Goal: Task Accomplishment & Management: Complete application form

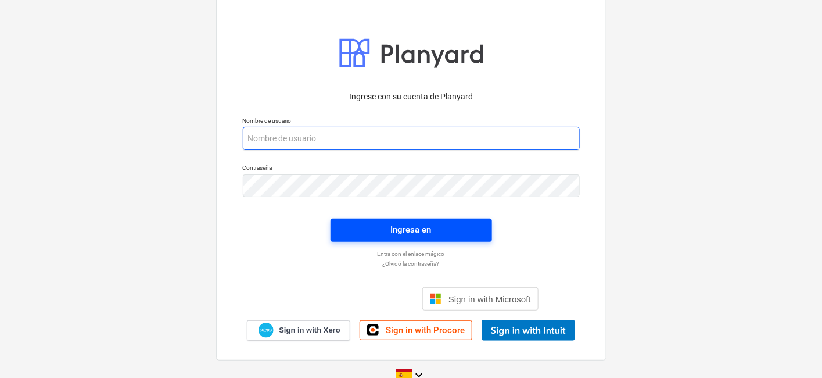
type input "[PERSON_NAME][EMAIL_ADDRESS][DOMAIN_NAME]"
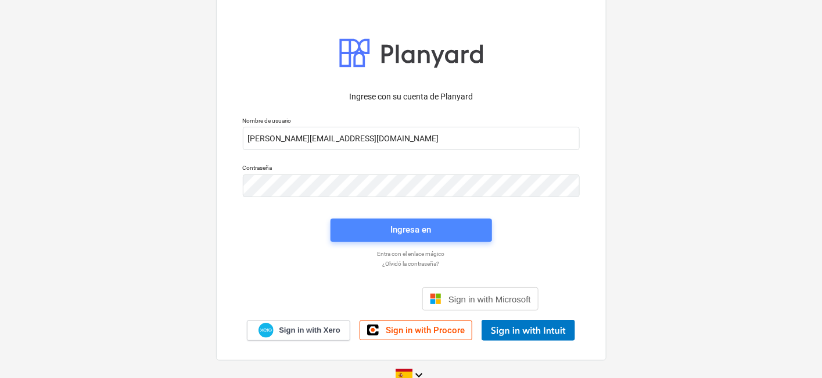
click at [436, 227] on span "Ingresa en" at bounding box center [411, 229] width 134 height 15
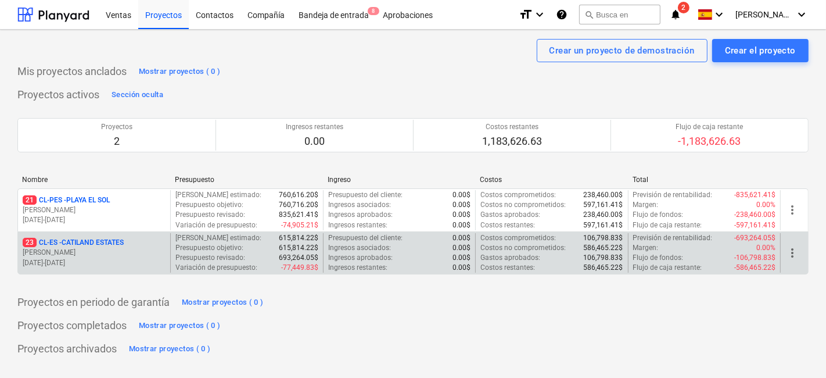
click at [132, 250] on p "[PERSON_NAME]" at bounding box center [94, 252] width 143 height 10
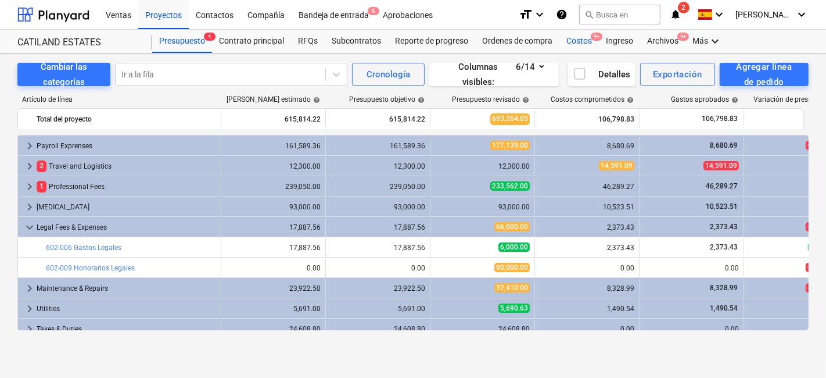
click at [583, 45] on div "Costos 9+" at bounding box center [578, 41] width 39 height 23
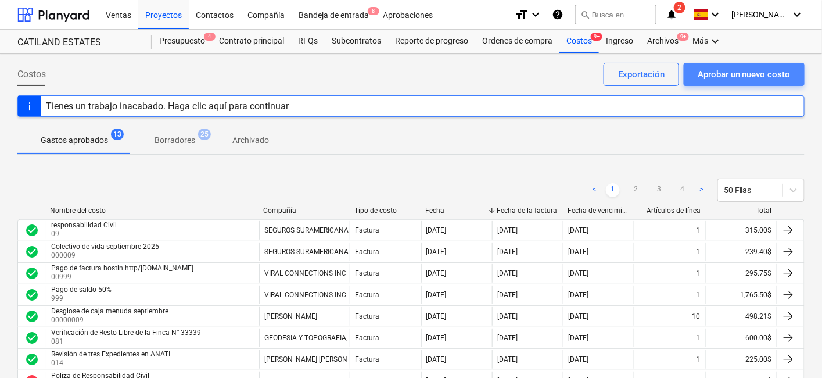
click at [728, 72] on div "Aprobar un nuevo costo" at bounding box center [744, 74] width 93 height 15
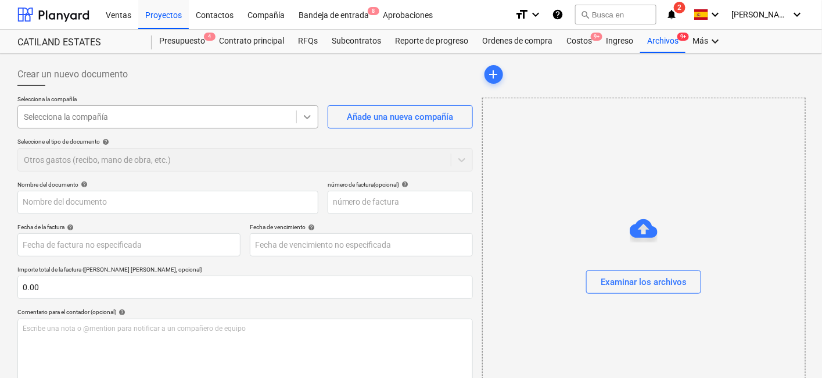
click at [300, 119] on div at bounding box center [307, 116] width 21 height 21
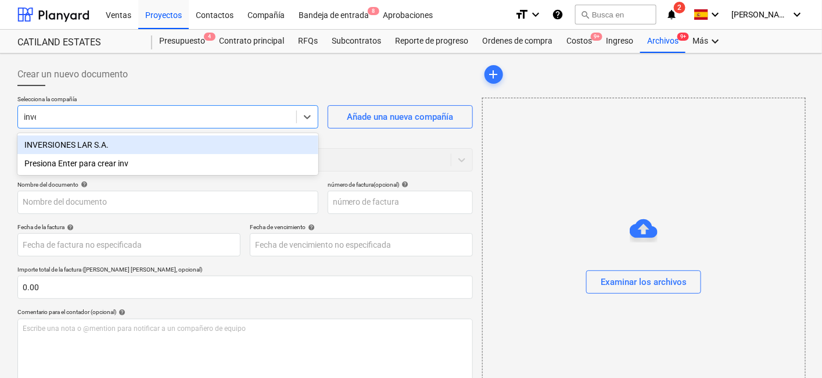
type input "inver"
click at [126, 145] on div "INVERSIONES LAR S.A." at bounding box center [167, 144] width 301 height 19
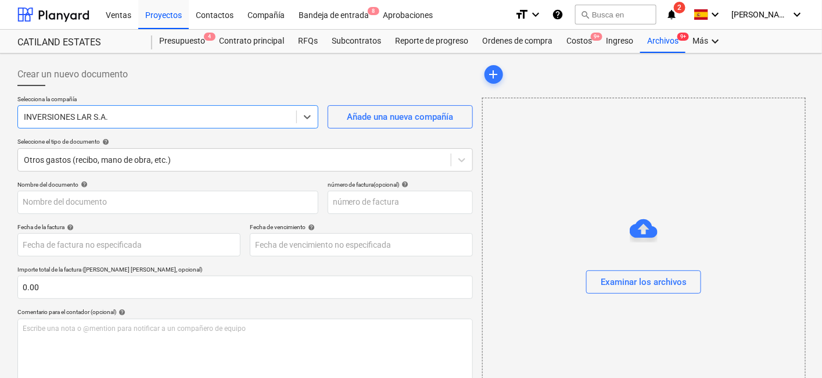
scroll to position [64, 0]
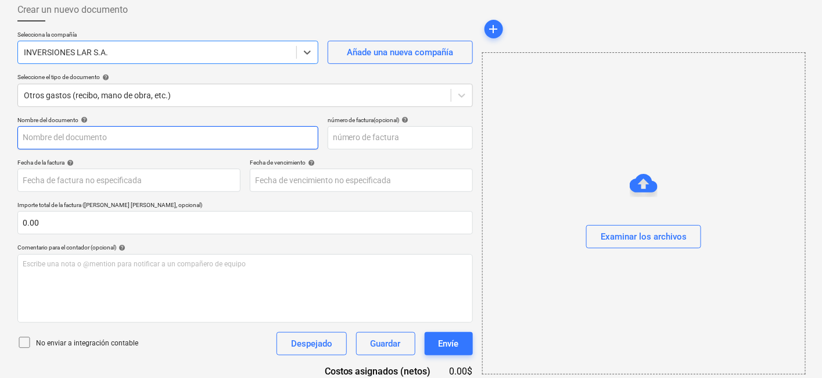
click at [67, 136] on input "text" at bounding box center [167, 137] width 301 height 23
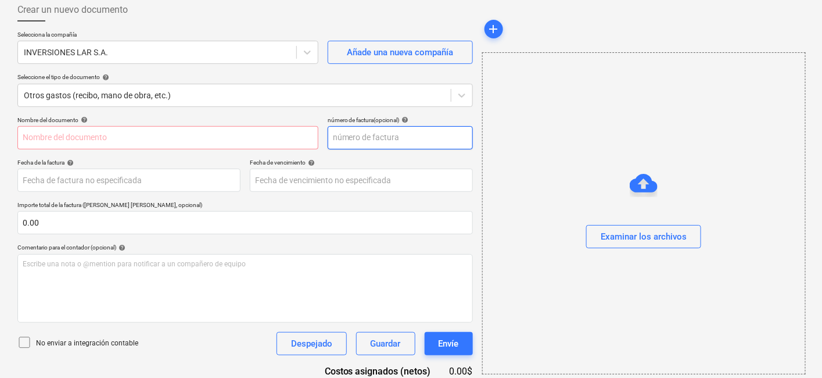
click at [389, 141] on input "text" at bounding box center [400, 137] width 145 height 23
type input "162"
click at [124, 131] on input "text" at bounding box center [167, 137] width 301 height 23
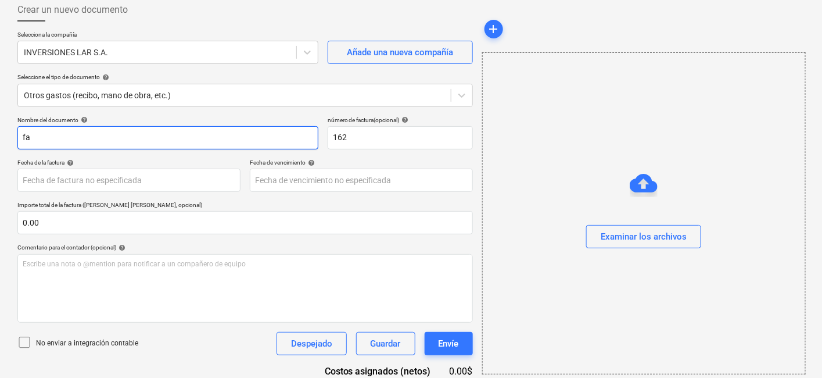
type input "f"
type input "F"
type input "A"
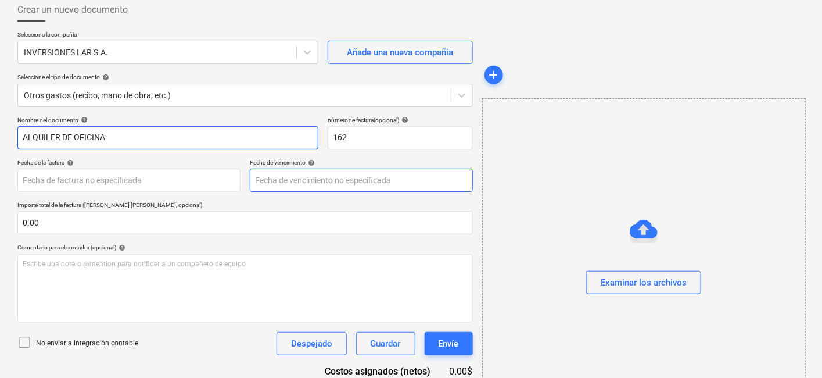
scroll to position [115, 0]
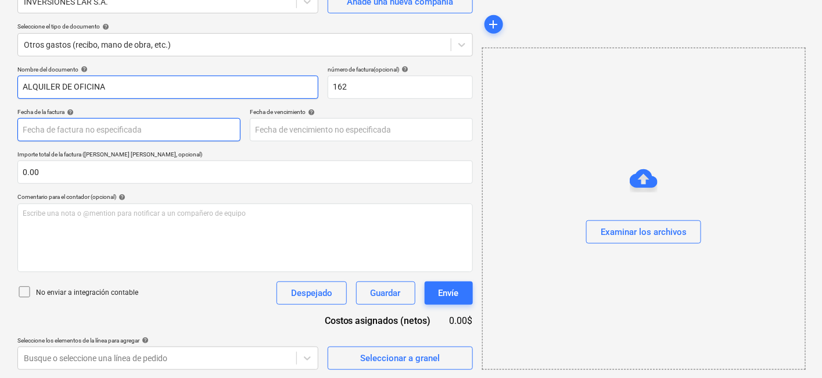
type input "ALQUILER DE OFICINA"
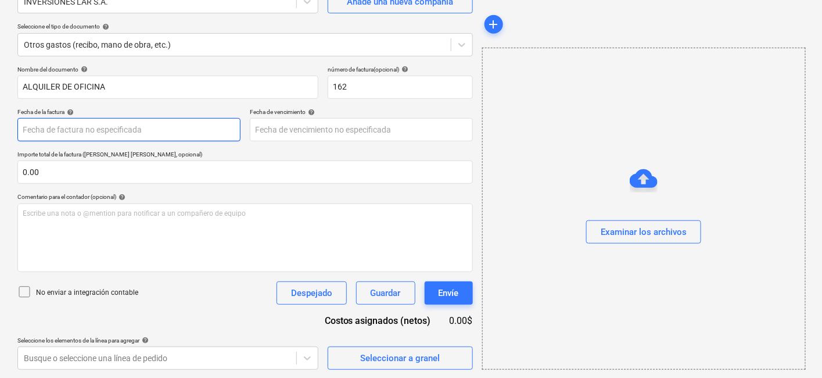
click at [166, 132] on body "Ventas Proyectos Contactos Compañía Bandeja de entrada 8 Aprobaciones format_si…" at bounding box center [411, 74] width 822 height 378
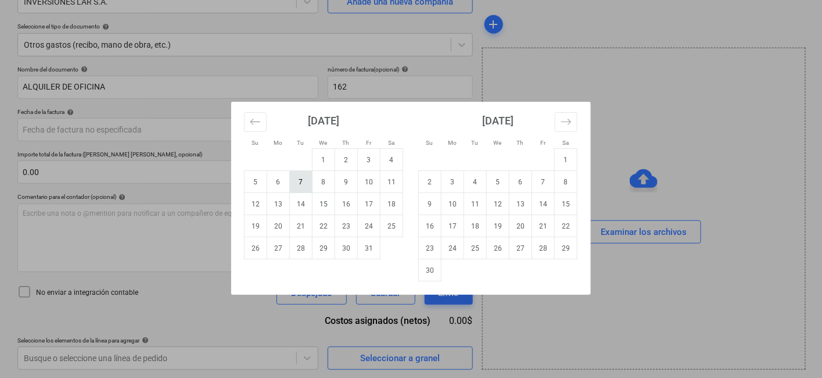
click at [301, 182] on td "7" at bounding box center [301, 182] width 23 height 22
type input "[DATE]"
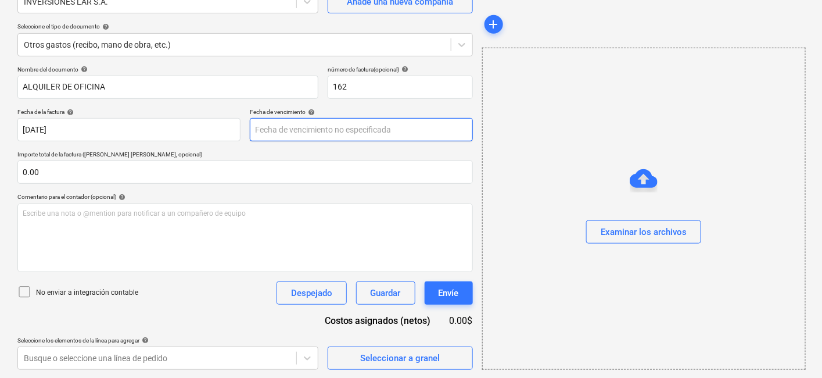
click at [391, 135] on body "Ventas Proyectos Contactos Compañía Bandeja de entrada 8 Aprobaciones format_si…" at bounding box center [411, 74] width 822 height 378
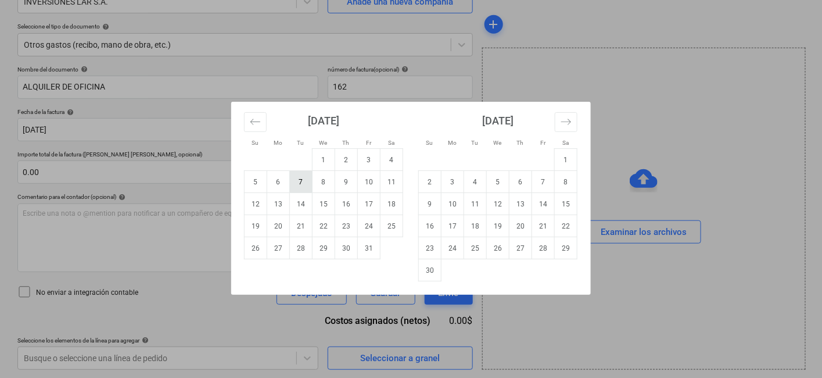
click at [309, 183] on td "7" at bounding box center [301, 182] width 23 height 22
type input "[DATE]"
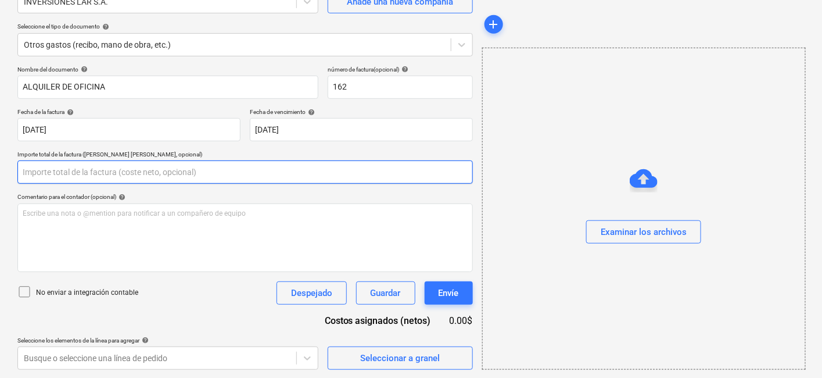
click at [80, 174] on input "text" at bounding box center [244, 171] width 455 height 23
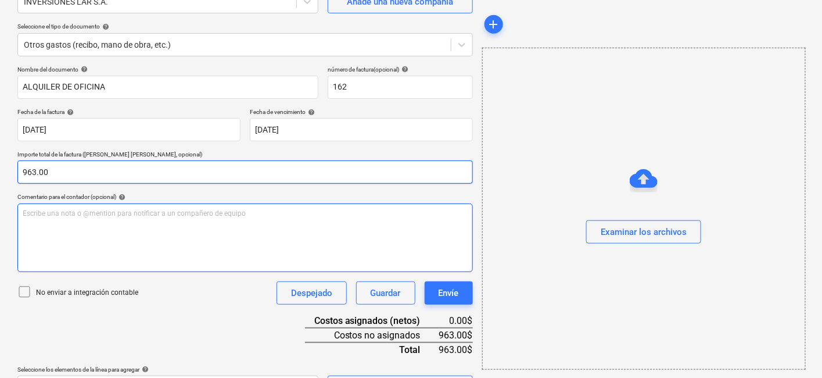
type input "963.00"
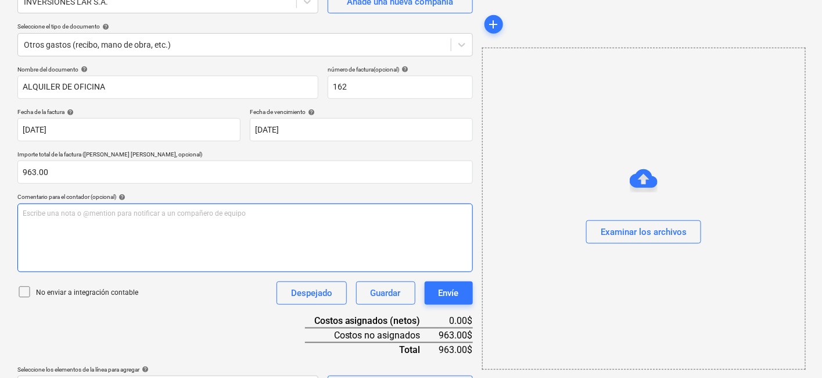
click at [42, 218] on div "Escribe una nota o @mention para notificar a un compañero de equipo ﻿" at bounding box center [244, 237] width 455 height 69
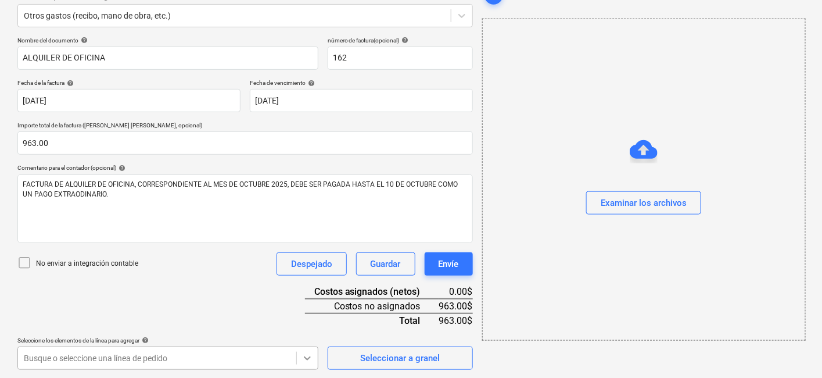
click at [309, 233] on body "Ventas Proyectos Contactos Compañía Bandeja de entrada 8 Aprobaciones format_si…" at bounding box center [411, 45] width 822 height 378
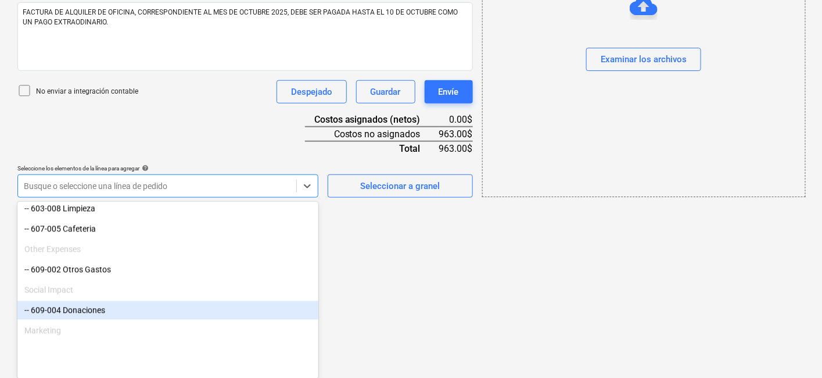
scroll to position [855, 0]
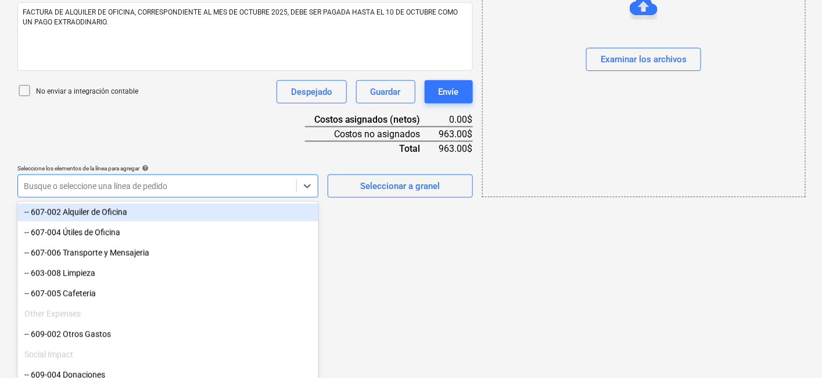
click at [117, 215] on div "-- 607-002 Alquiler de Oficina" at bounding box center [167, 212] width 301 height 19
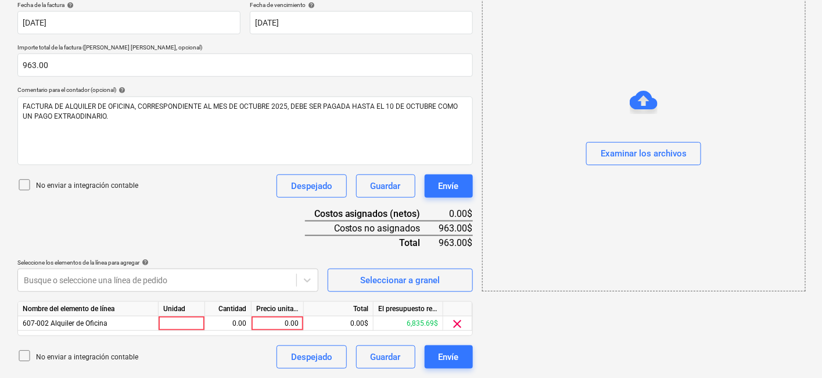
scroll to position [221, 0]
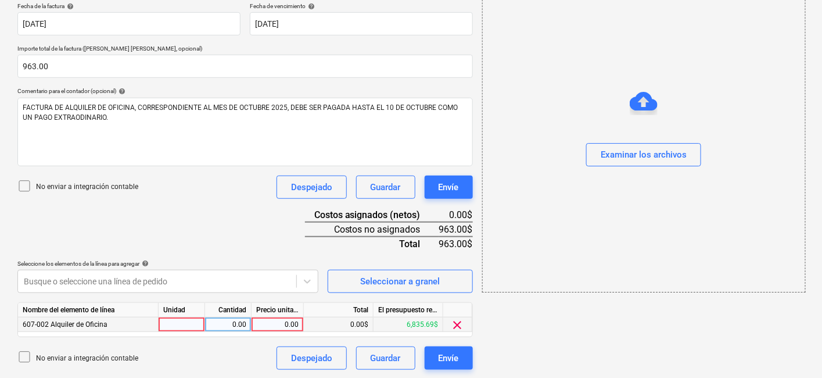
click at [198, 324] on div at bounding box center [182, 324] width 46 height 15
type input "1"
click at [244, 324] on div "0.00" at bounding box center [228, 324] width 37 height 15
click at [285, 322] on div "0.00" at bounding box center [277, 324] width 42 height 15
type input "963.00"
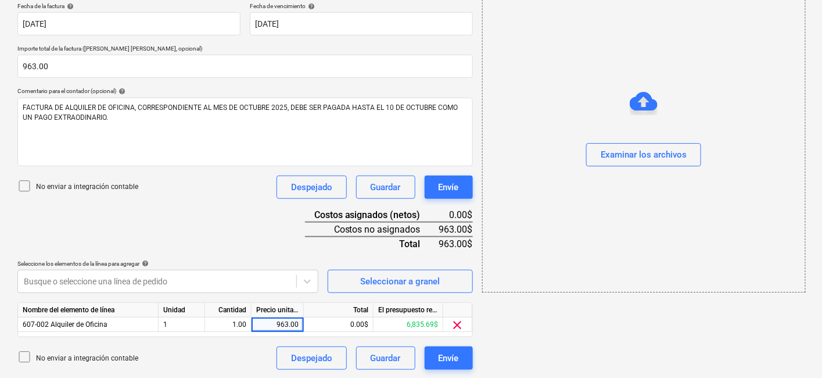
click at [555, 328] on div "add Examinar los archivos" at bounding box center [643, 105] width 332 height 537
click at [660, 153] on div "Examinar los archivos" at bounding box center [644, 154] width 86 height 15
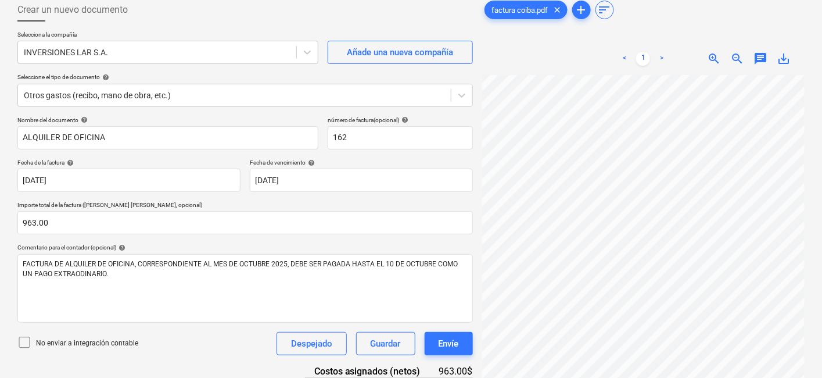
scroll to position [134, 238]
click at [476, 232] on div "Crear un nuevo documento Selecciona la compañía INVERSIONES LAR S.A. Añade una …" at bounding box center [411, 262] width 796 height 537
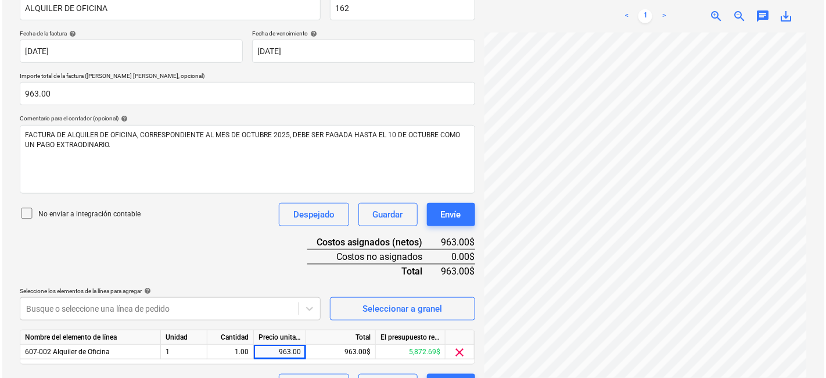
scroll to position [221, 0]
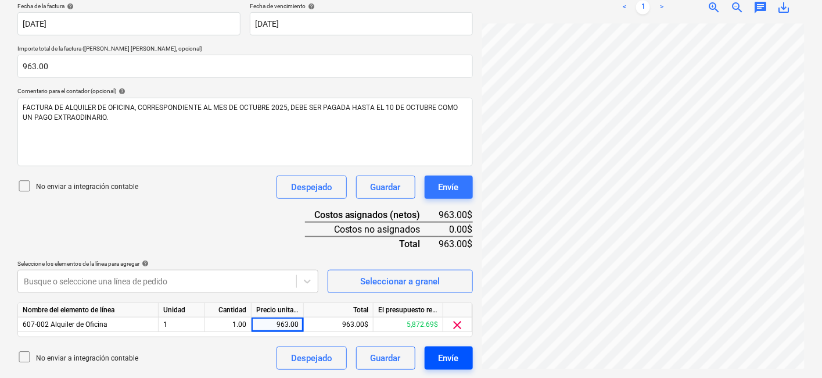
click at [453, 358] on div "Envíe" at bounding box center [449, 357] width 20 height 15
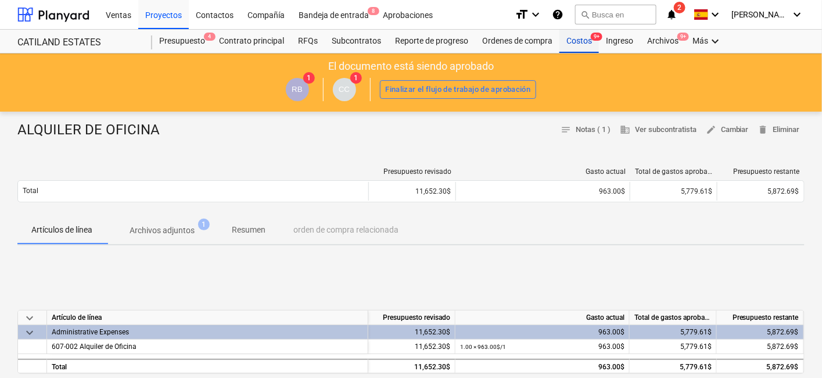
click at [573, 45] on div "Costos 9+" at bounding box center [578, 41] width 39 height 23
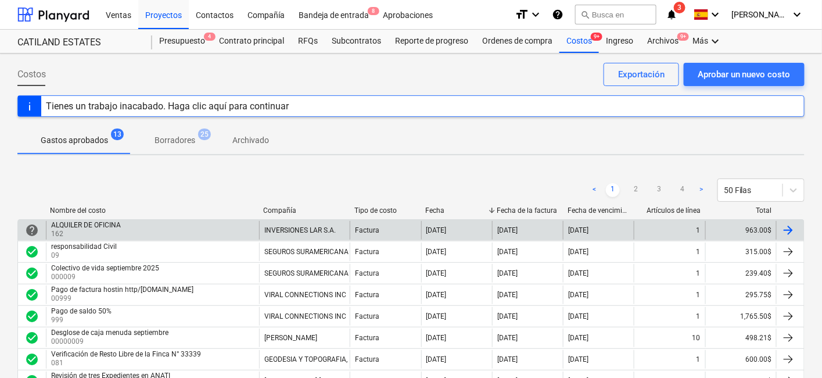
click at [197, 236] on div "ALQUILER DE OFICINA 162" at bounding box center [152, 230] width 213 height 19
